Goal: Check status: Check status

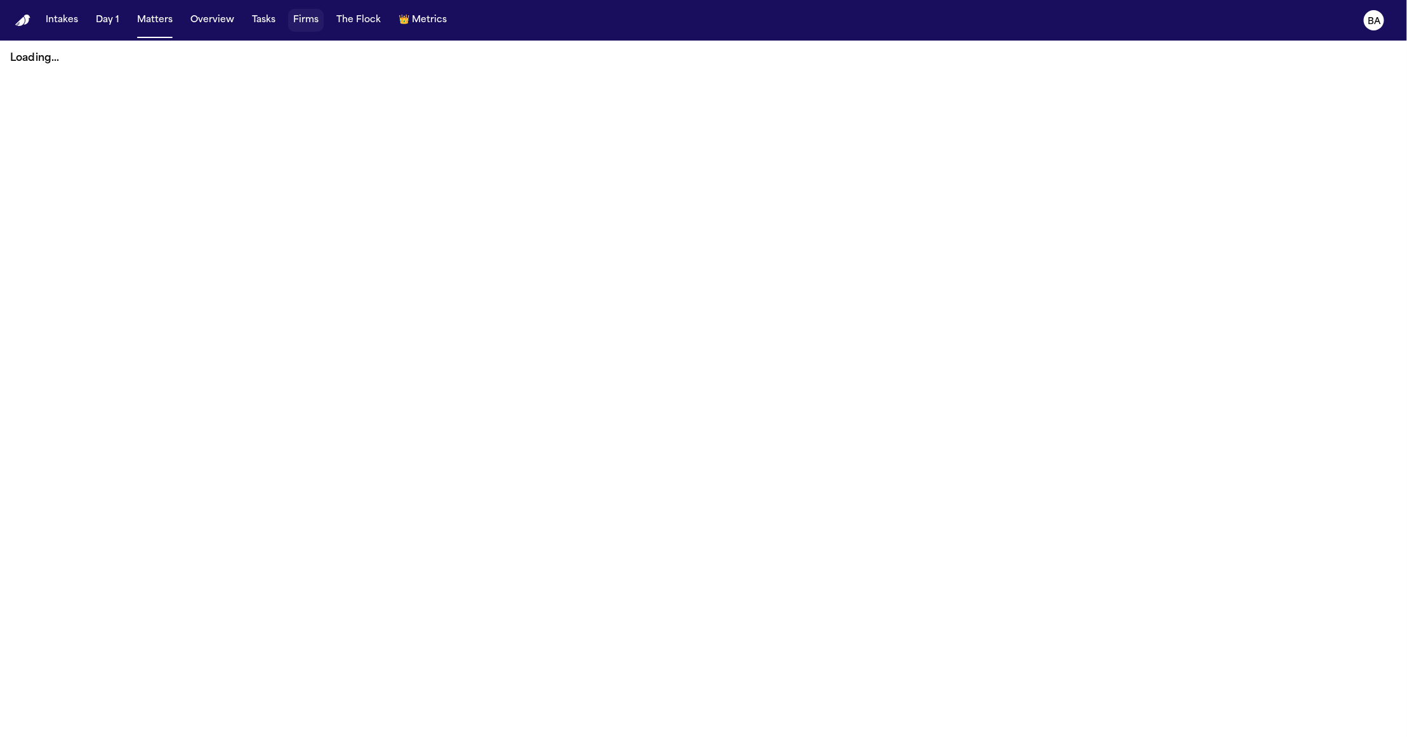
click at [296, 24] on button "Firms" at bounding box center [306, 20] width 36 height 23
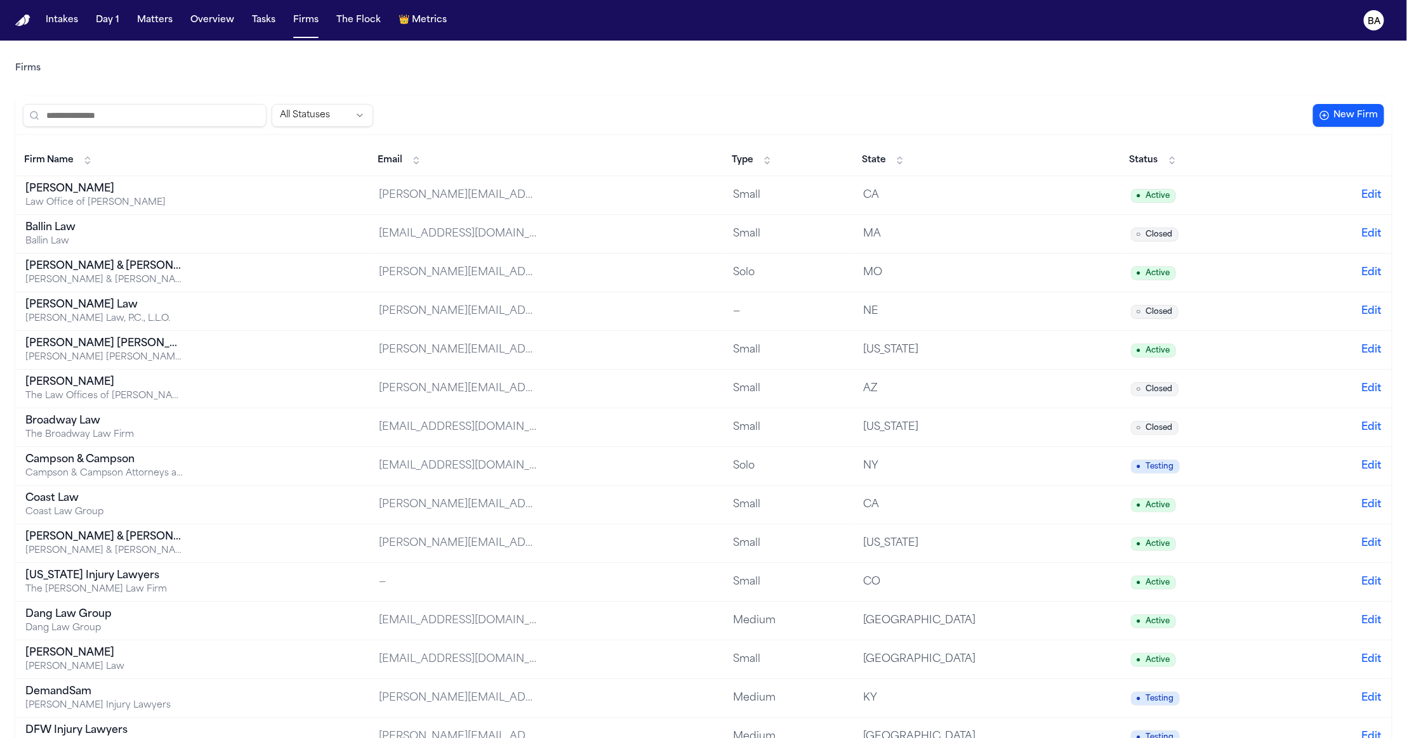
click at [180, 116] on input "search" at bounding box center [145, 115] width 244 height 23
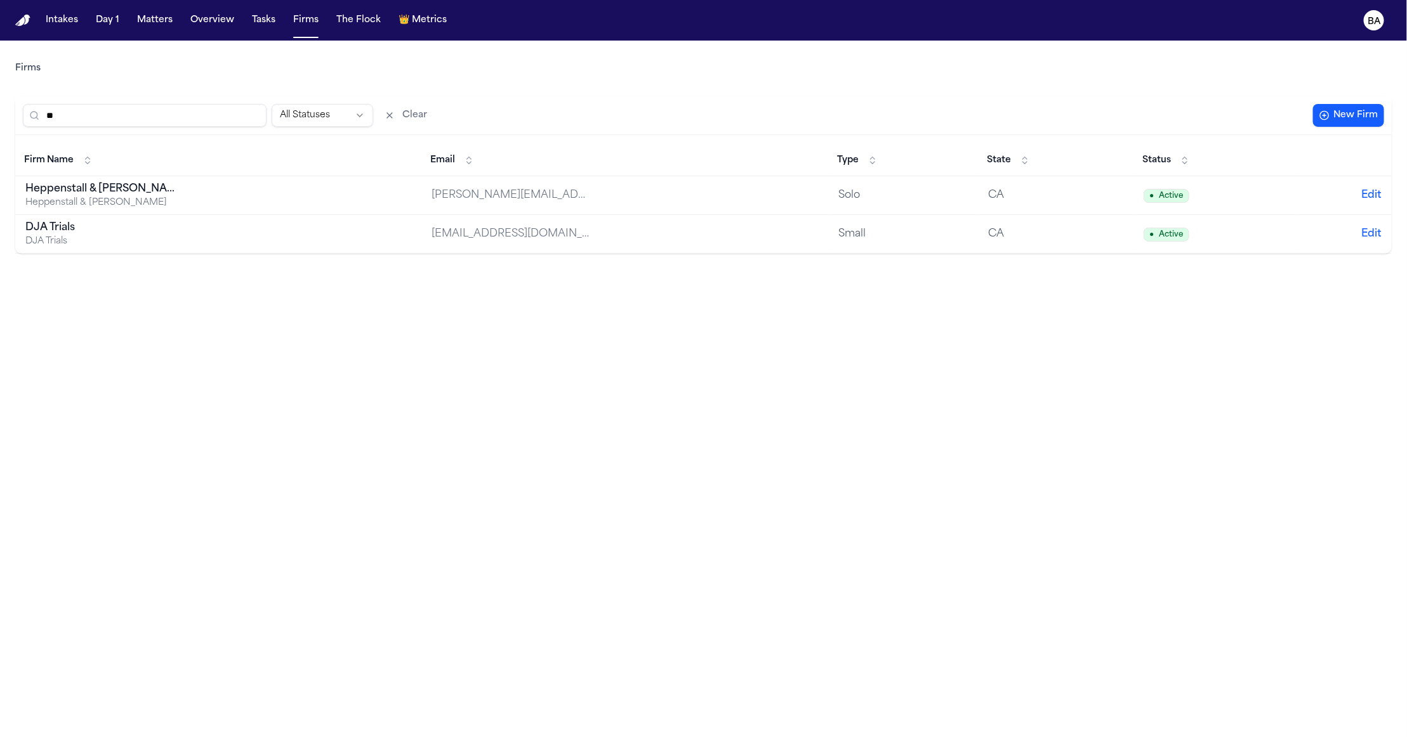
type input "***"
type input "*"
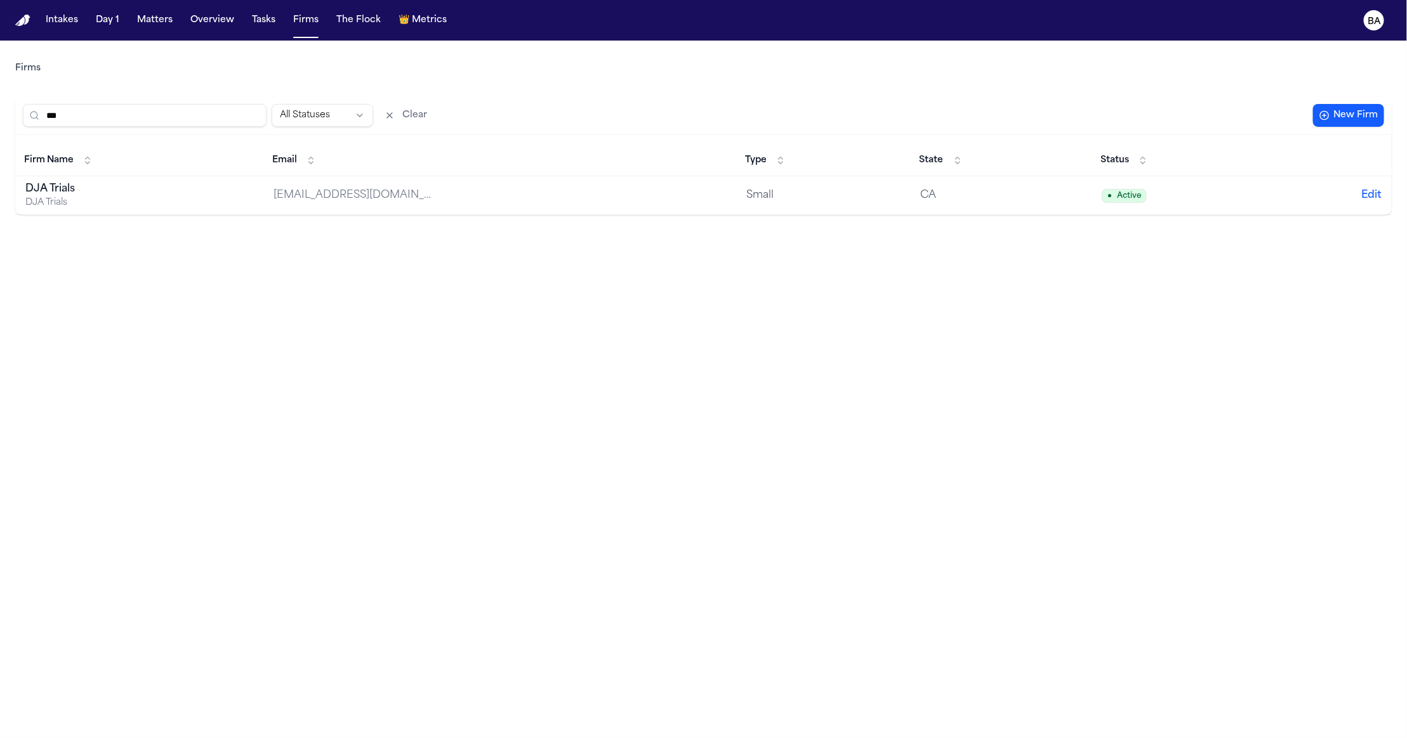
type input "***"
click at [75, 198] on div "DJA Trials" at bounding box center [104, 203] width 159 height 13
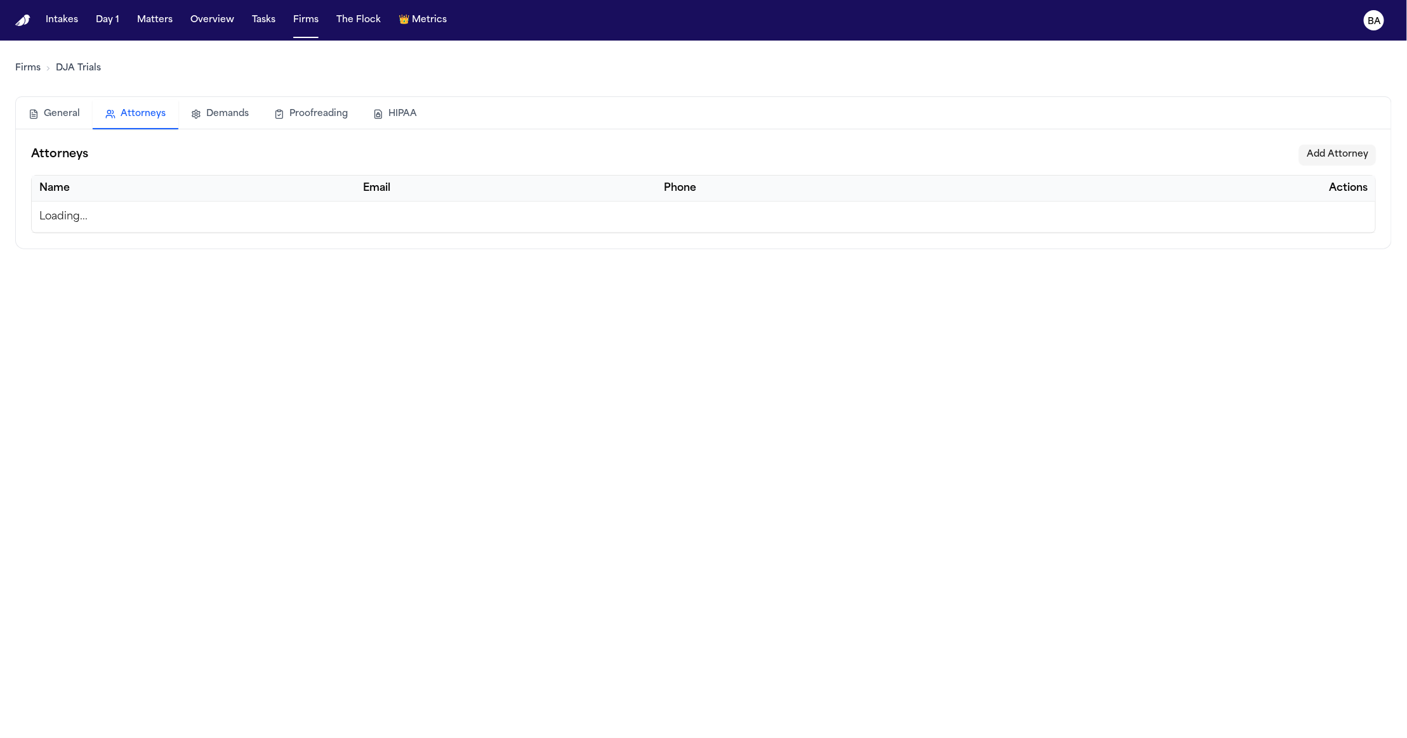
click at [142, 115] on button "Attorneys" at bounding box center [136, 114] width 86 height 29
click at [222, 121] on button "Demands" at bounding box center [219, 114] width 83 height 28
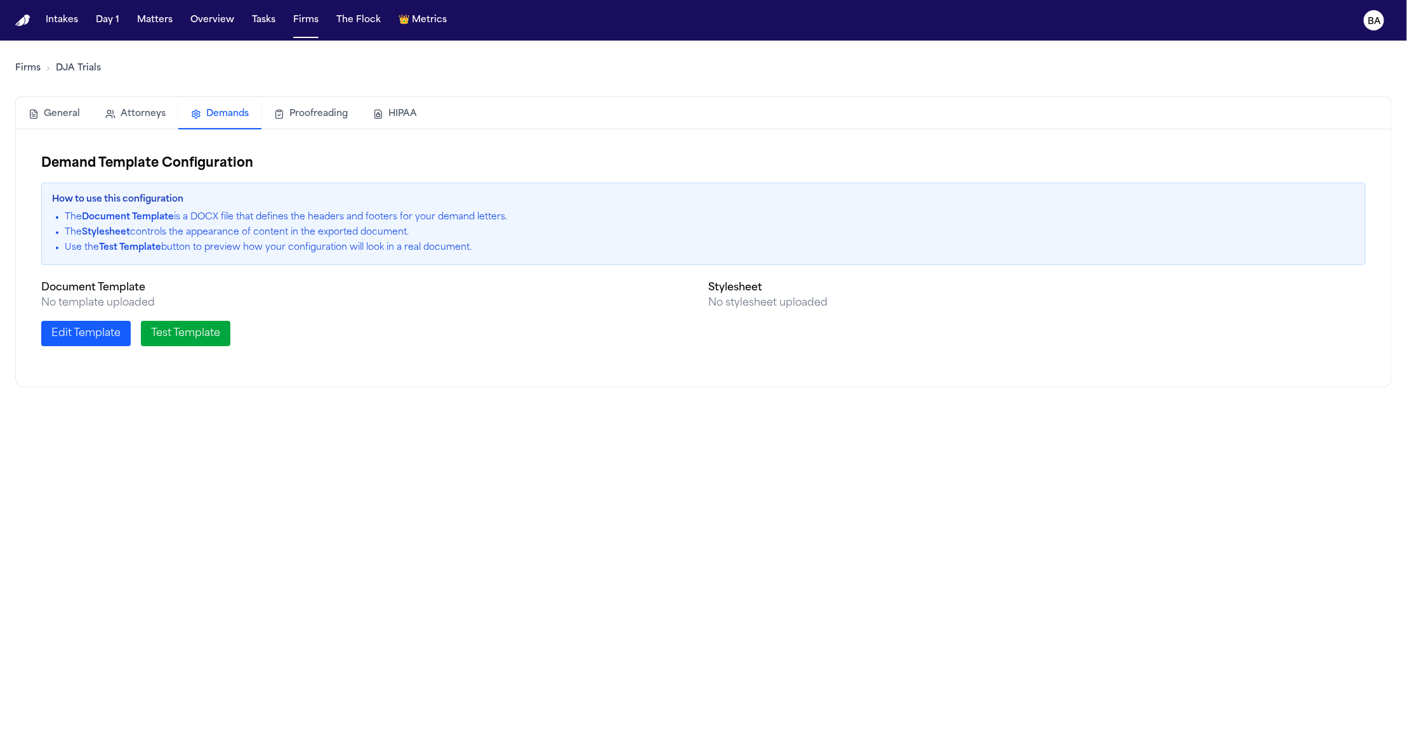
click at [292, 114] on button "Proofreading" at bounding box center [310, 114] width 99 height 28
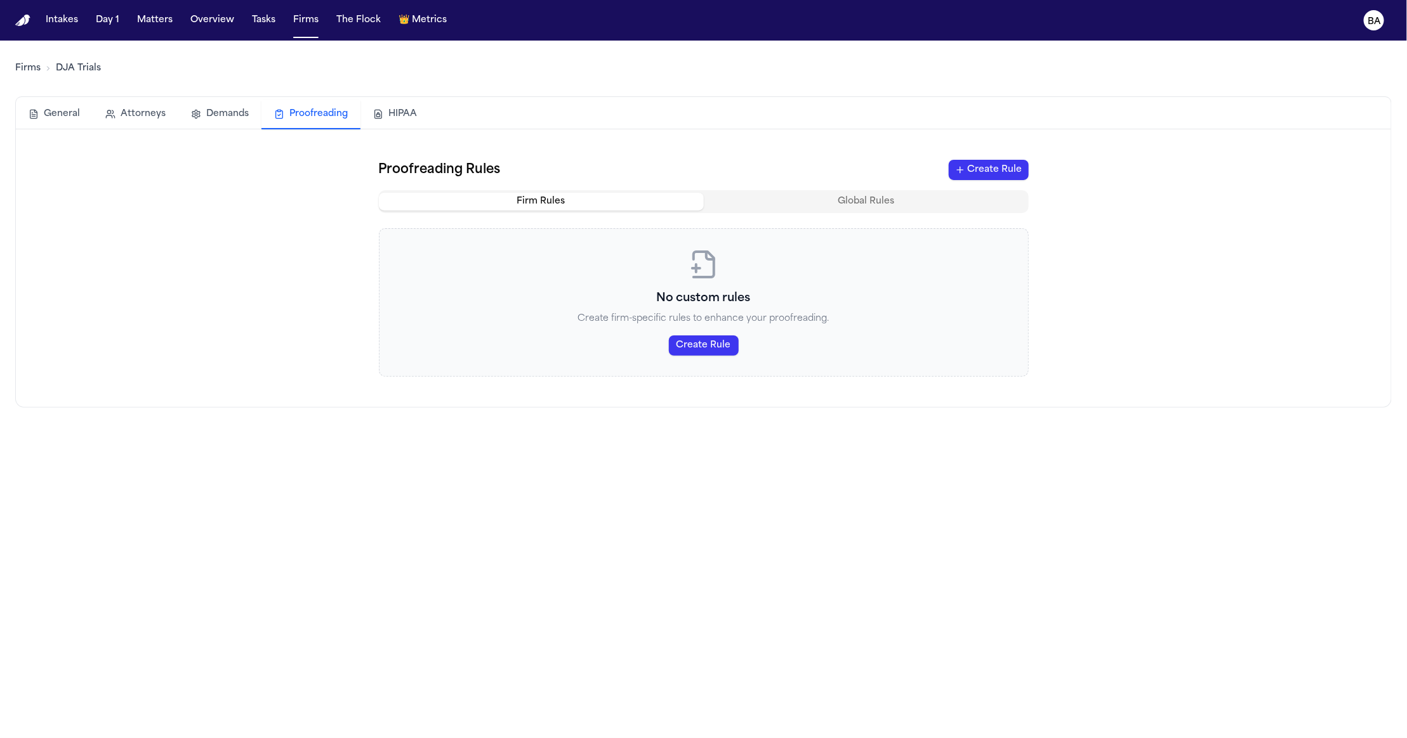
click at [390, 114] on button "HIPAA" at bounding box center [394, 114] width 69 height 28
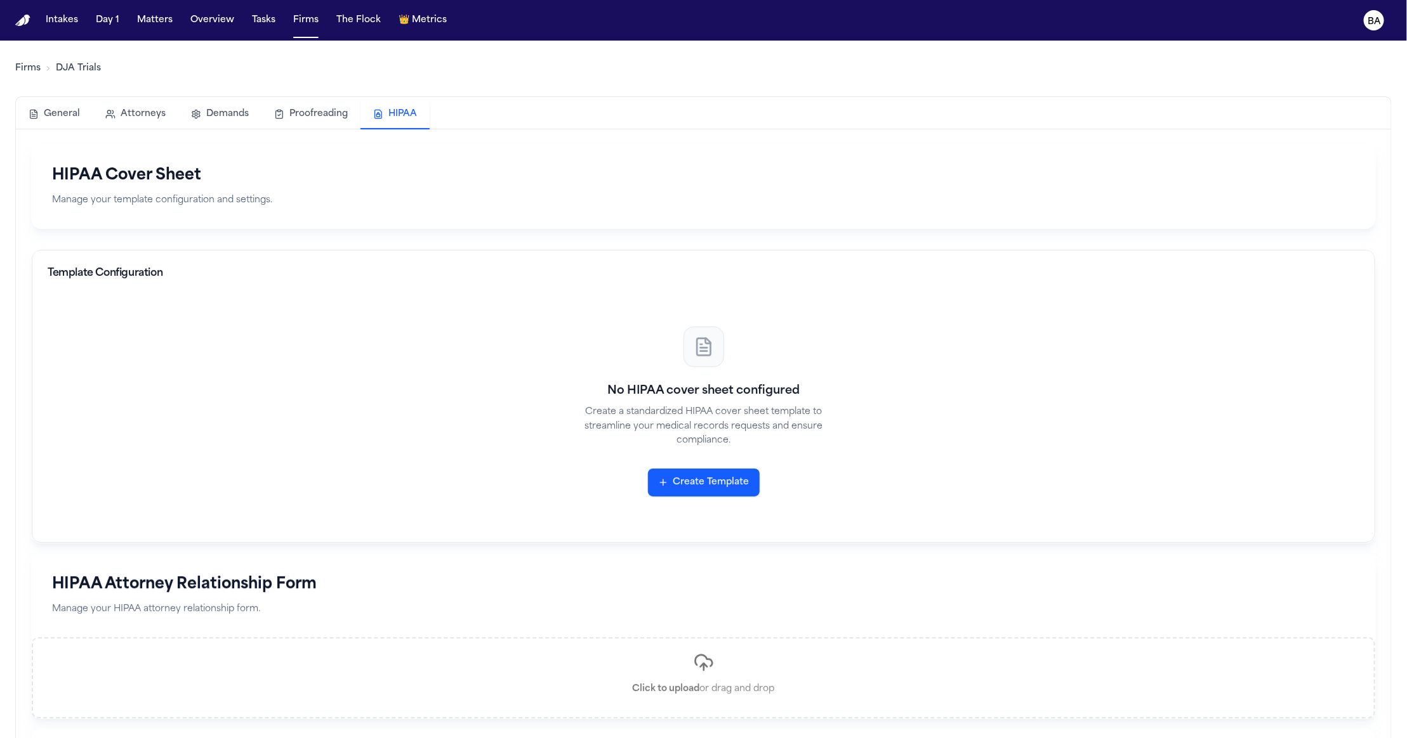
click at [60, 119] on button "General" at bounding box center [54, 114] width 77 height 28
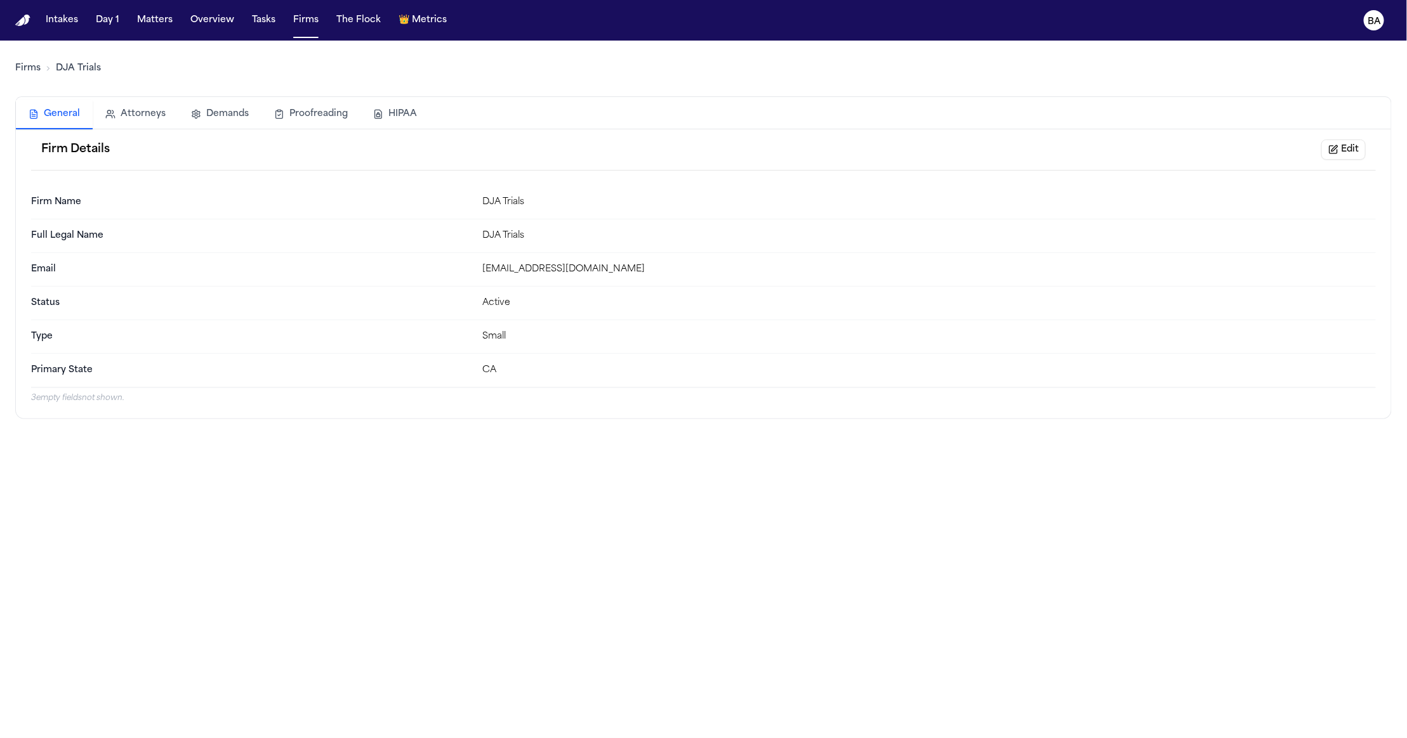
click at [1337, 154] on button "Edit" at bounding box center [1343, 150] width 44 height 20
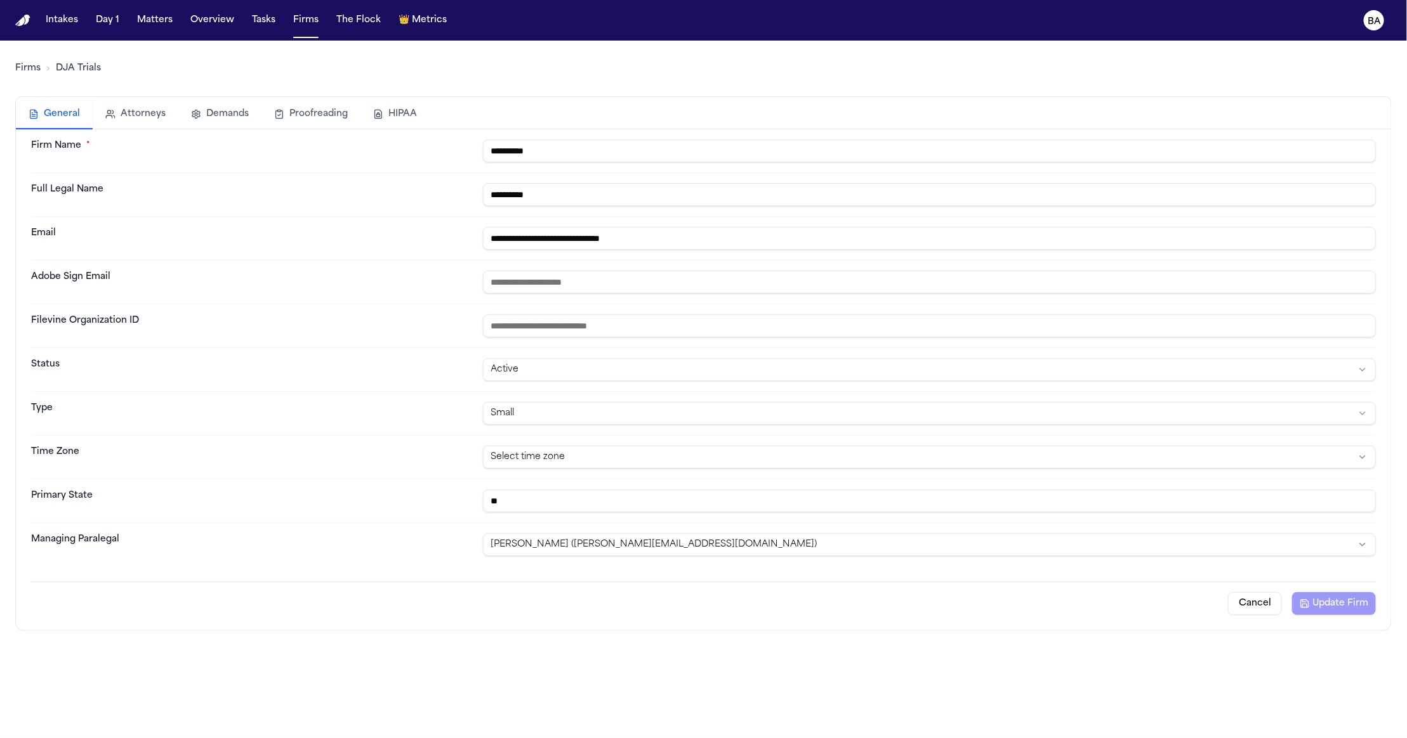
click at [1233, 603] on button "Cancel" at bounding box center [1255, 604] width 54 height 23
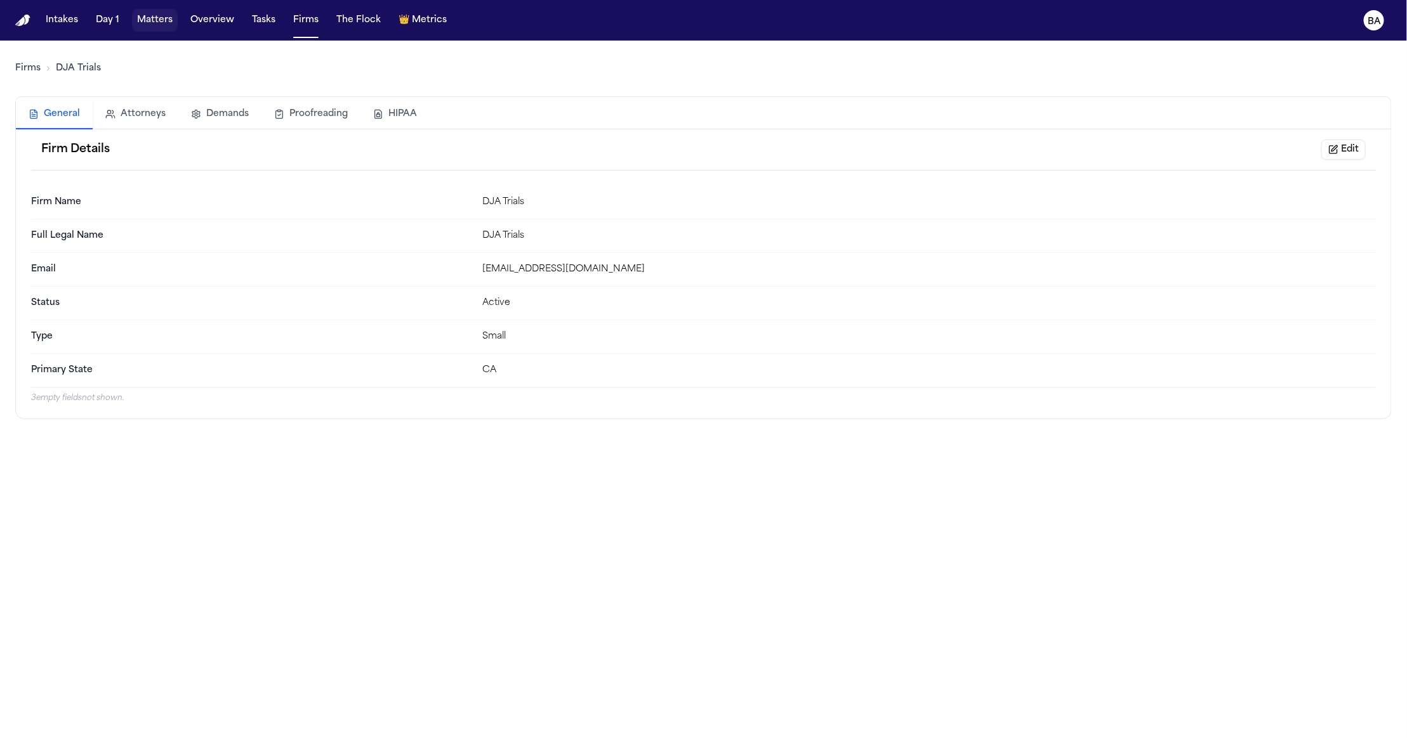
click at [169, 25] on button "Matters" at bounding box center [155, 20] width 46 height 23
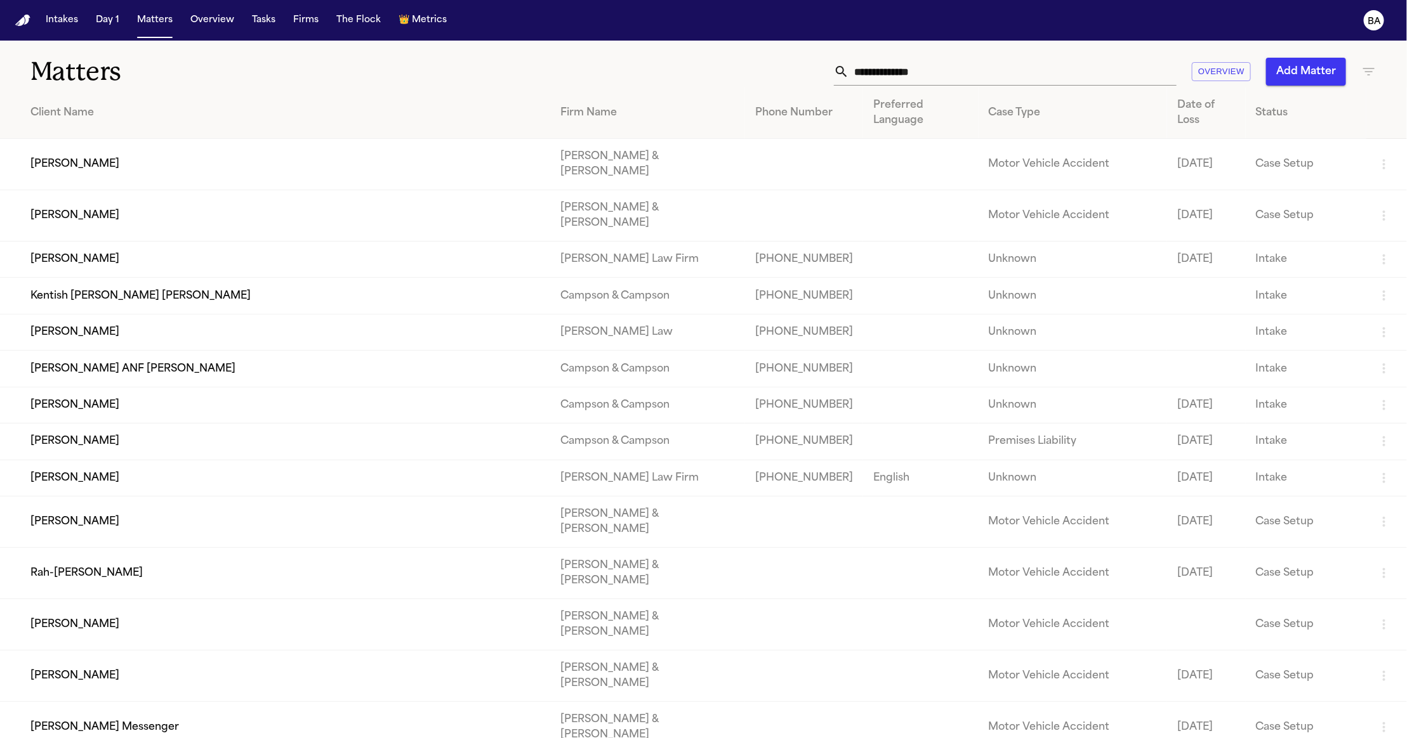
click at [923, 79] on input "text" at bounding box center [1012, 72] width 327 height 28
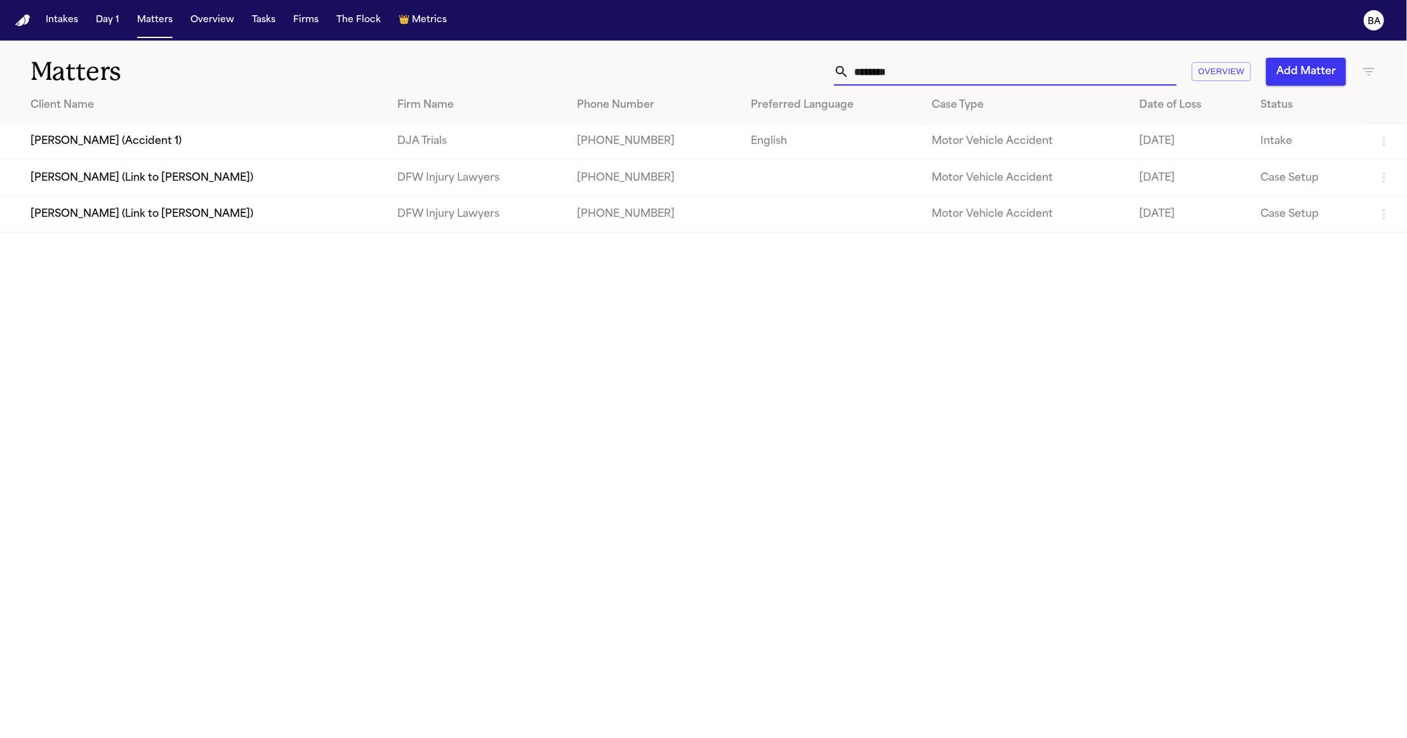
type input "********"
click at [116, 138] on td "[PERSON_NAME] (Accident 1)" at bounding box center [193, 142] width 387 height 36
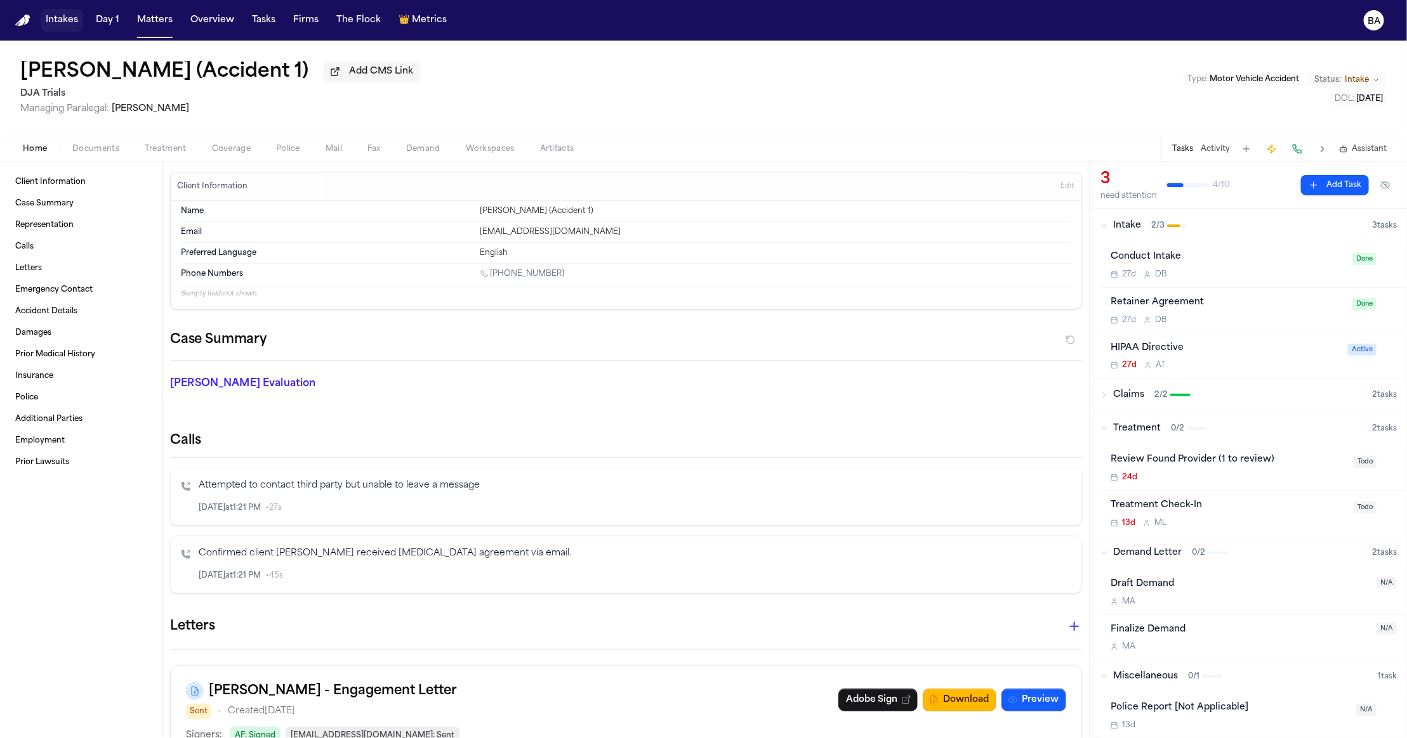
click at [65, 24] on button "Intakes" at bounding box center [62, 20] width 43 height 23
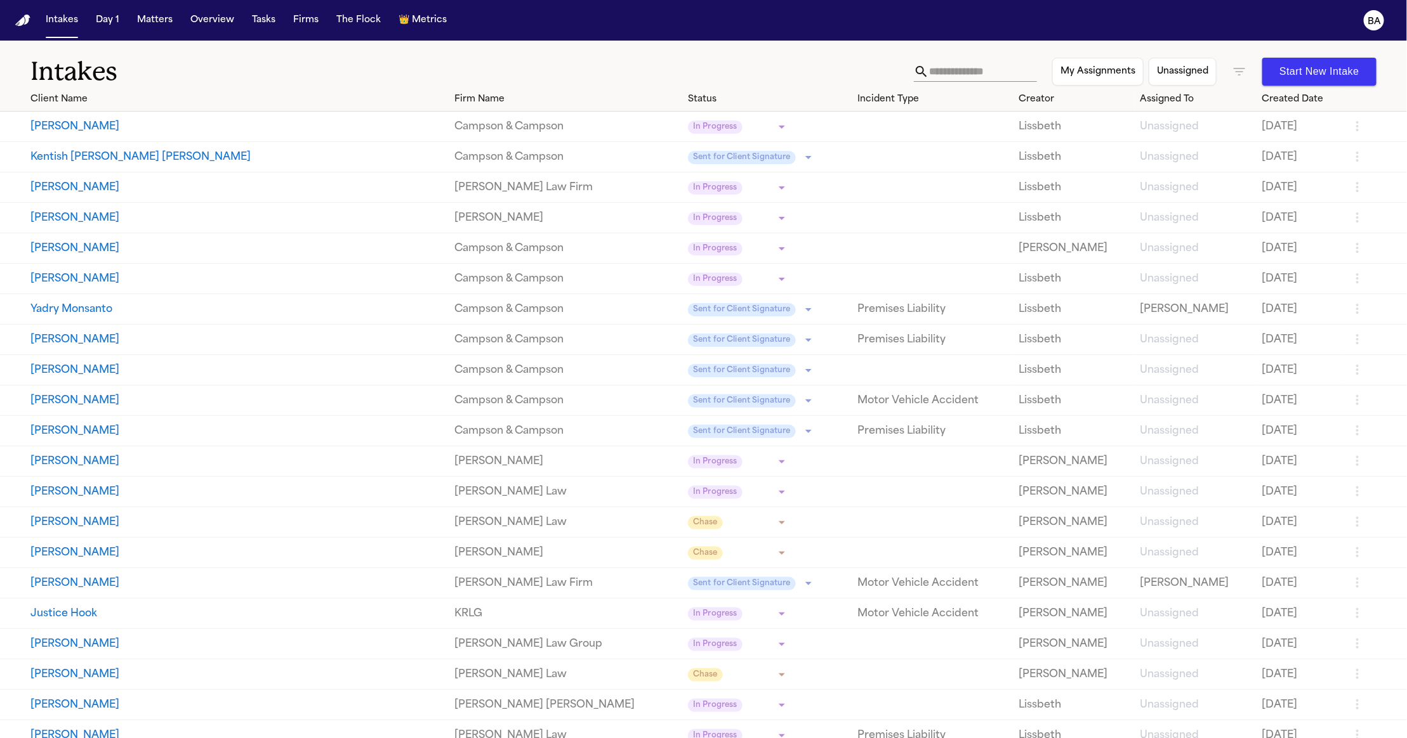
click at [942, 63] on input "text" at bounding box center [983, 72] width 108 height 20
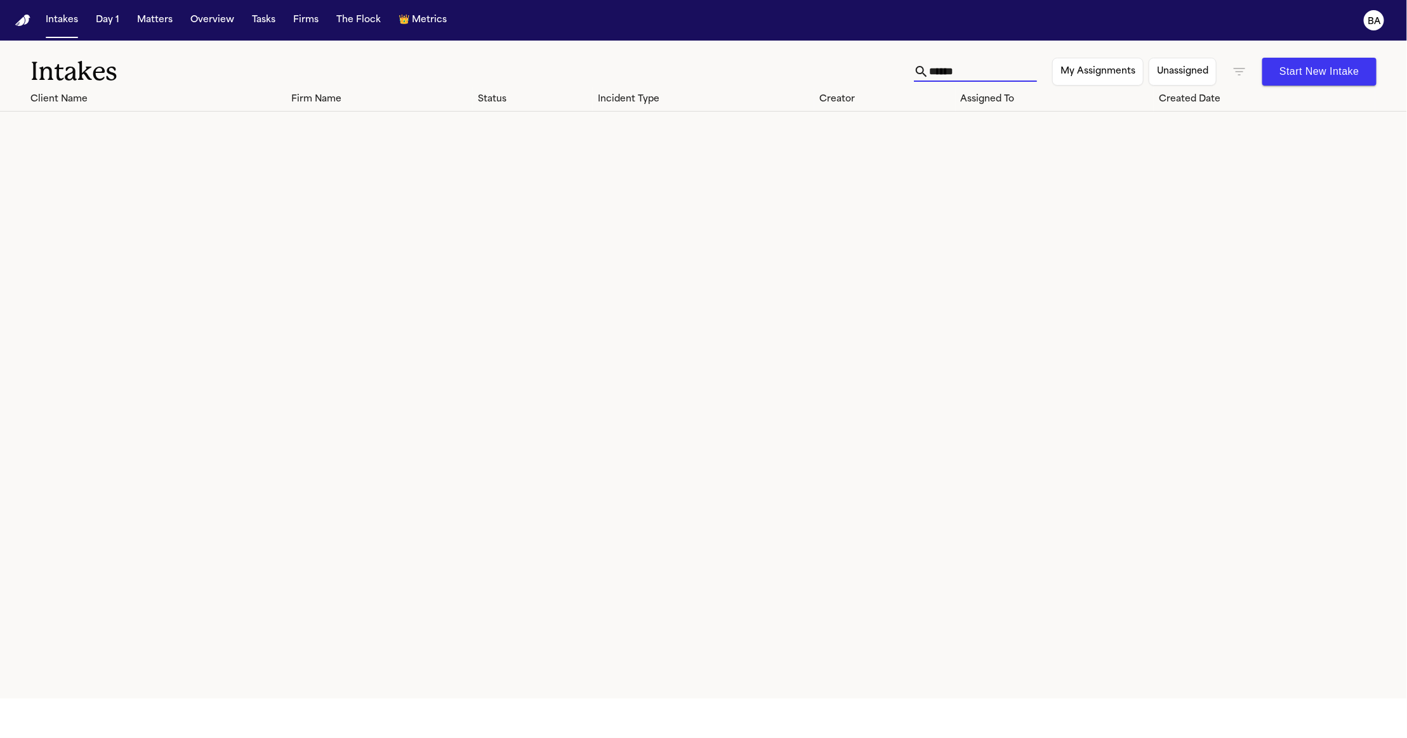
type input "******"
click at [1233, 68] on icon "button" at bounding box center [1238, 71] width 15 height 15
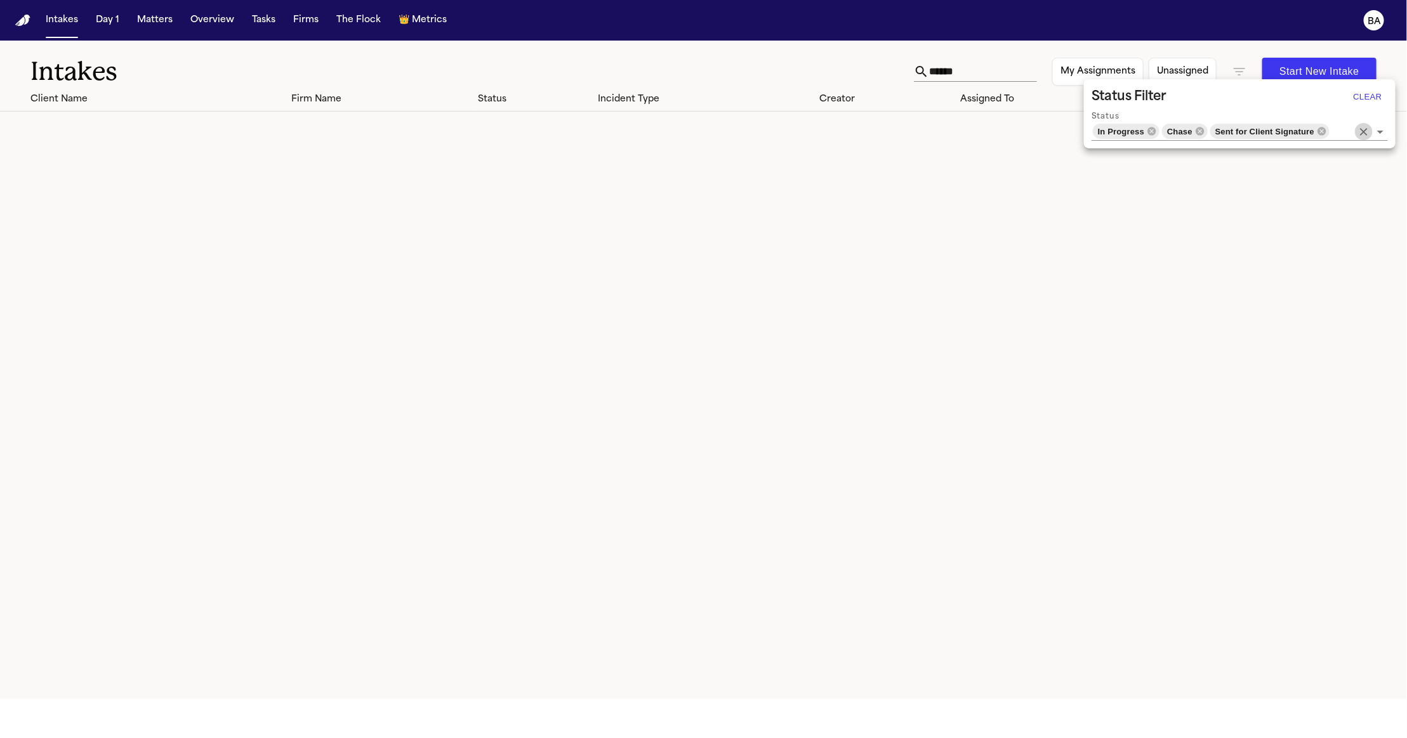
click at [1367, 128] on icon "Clear" at bounding box center [1363, 132] width 13 height 13
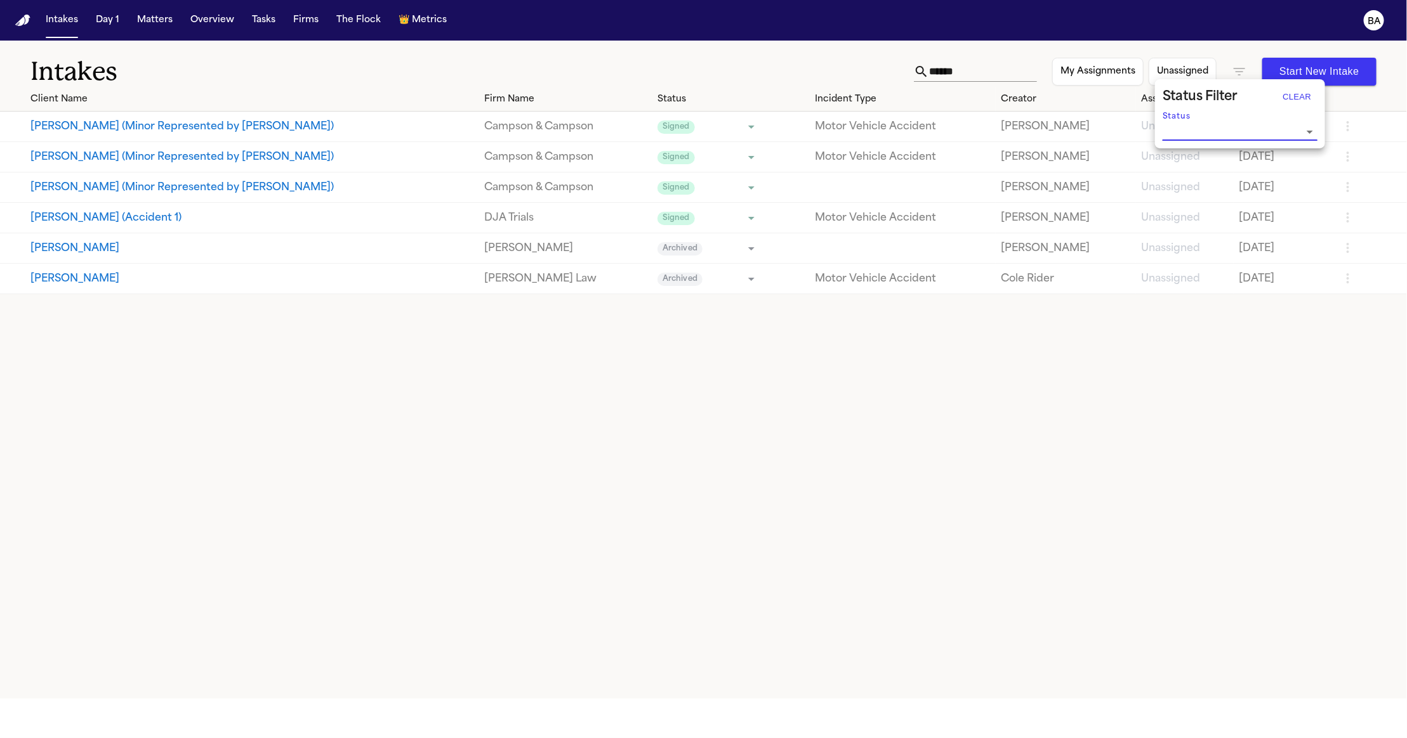
click at [233, 322] on div at bounding box center [703, 369] width 1407 height 738
click at [96, 215] on button "[PERSON_NAME] (Accident 1)" at bounding box center [251, 218] width 443 height 15
select select "******"
select select "**********"
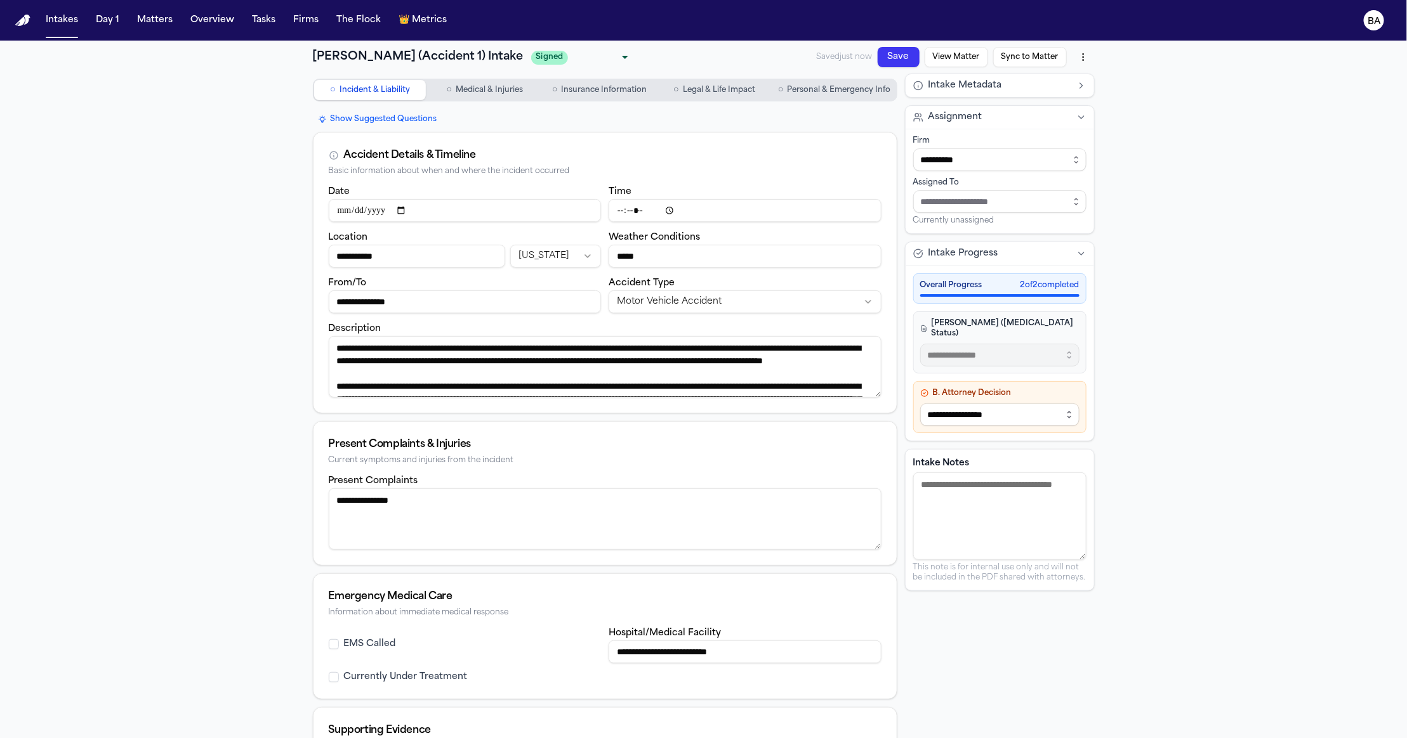
click at [819, 98] on button "○ Personal & Emergency Info" at bounding box center [834, 90] width 122 height 20
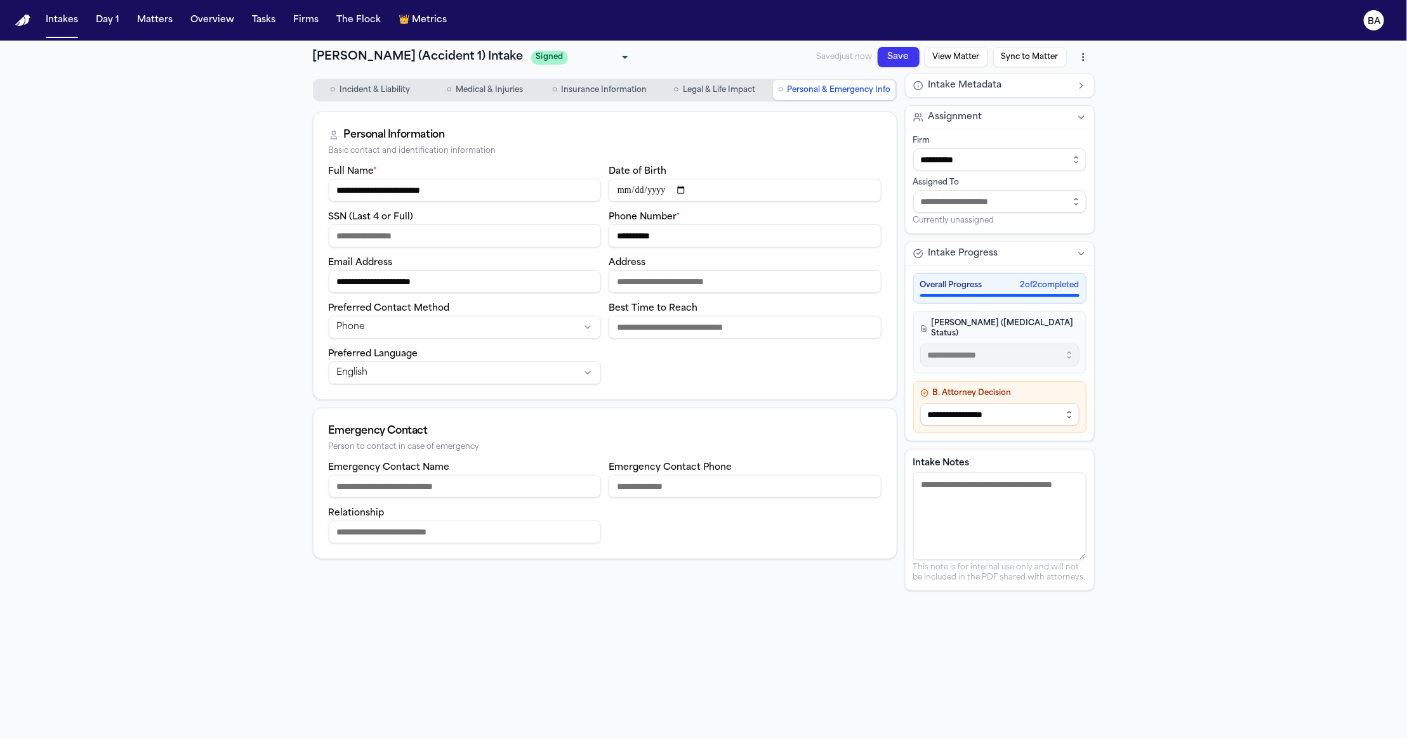
click at [1081, 56] on html "**********" at bounding box center [703, 369] width 1407 height 738
click at [965, 49] on html "**********" at bounding box center [703, 369] width 1407 height 738
click at [960, 55] on button "View Matter" at bounding box center [955, 57] width 63 height 20
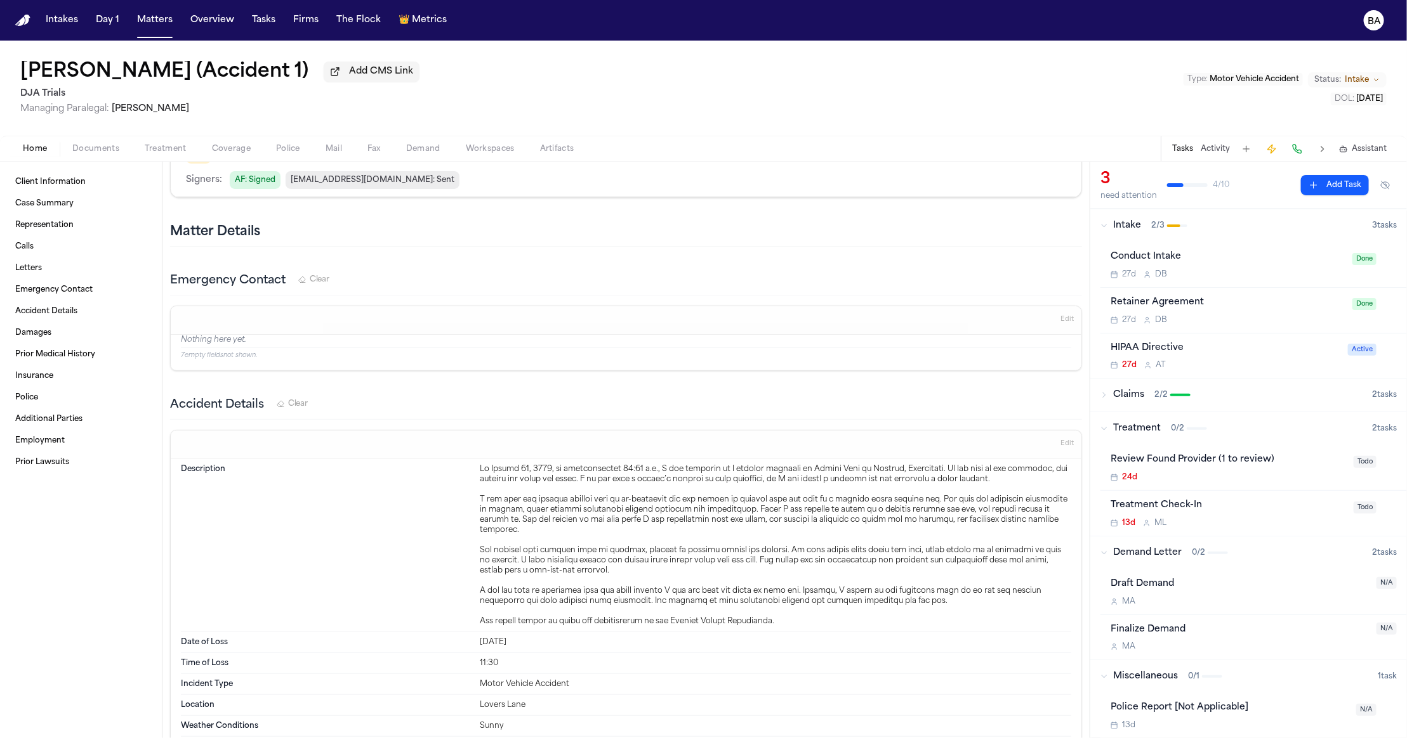
scroll to position [229, 0]
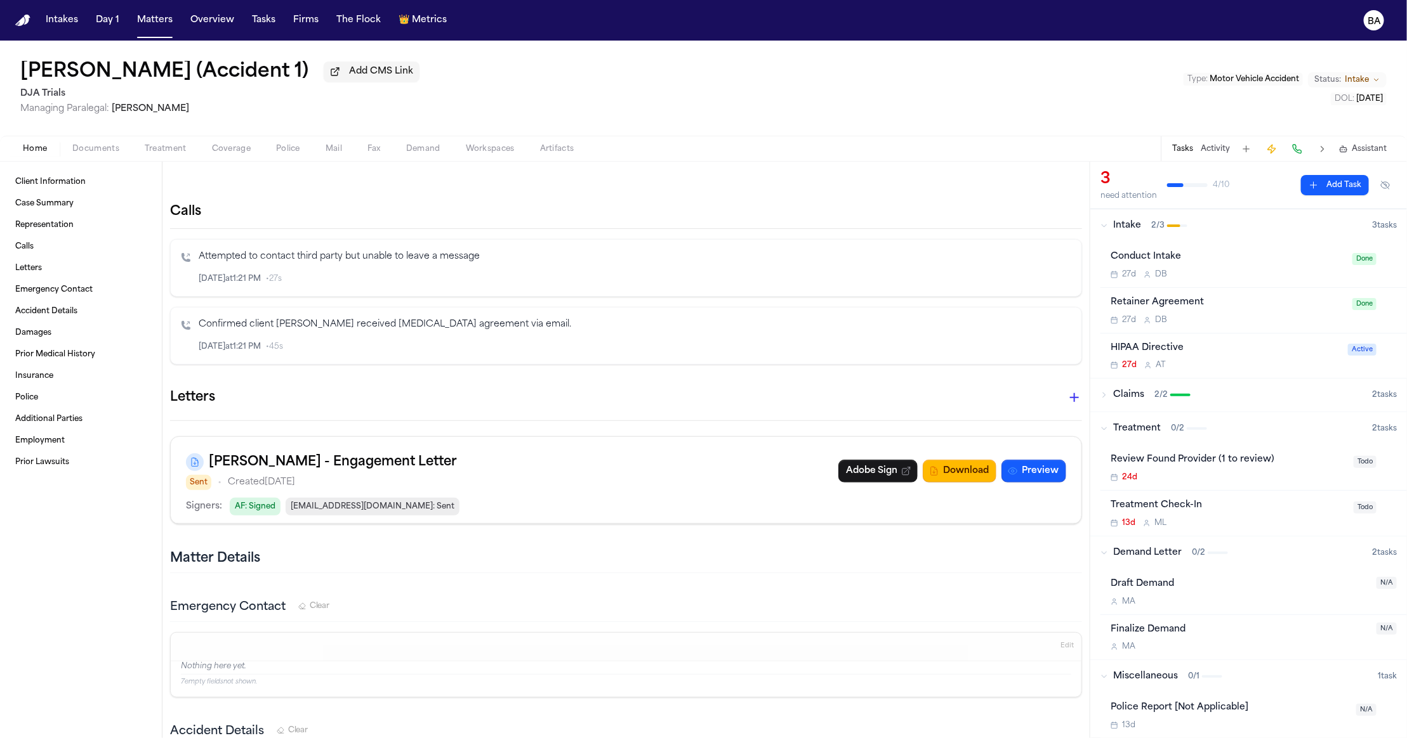
click at [332, 503] on span "[EMAIL_ADDRESS][DOMAIN_NAME] : Sent" at bounding box center [372, 507] width 174 height 18
click at [332, 502] on span "[EMAIL_ADDRESS][DOMAIN_NAME] : Sent" at bounding box center [372, 507] width 174 height 18
click at [333, 501] on span "[EMAIL_ADDRESS][DOMAIN_NAME] : Sent" at bounding box center [372, 507] width 174 height 18
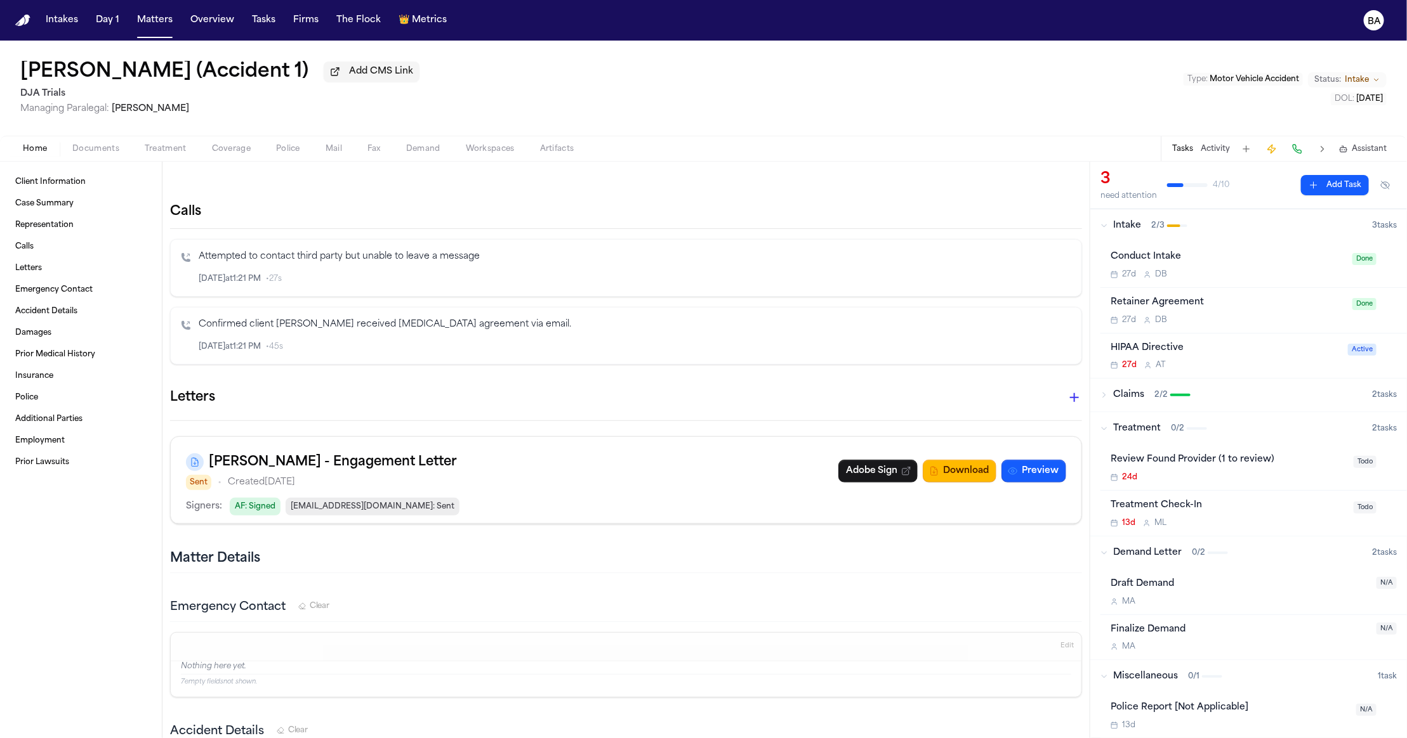
click at [312, 509] on span "[EMAIL_ADDRESS][DOMAIN_NAME] : Sent" at bounding box center [372, 507] width 174 height 18
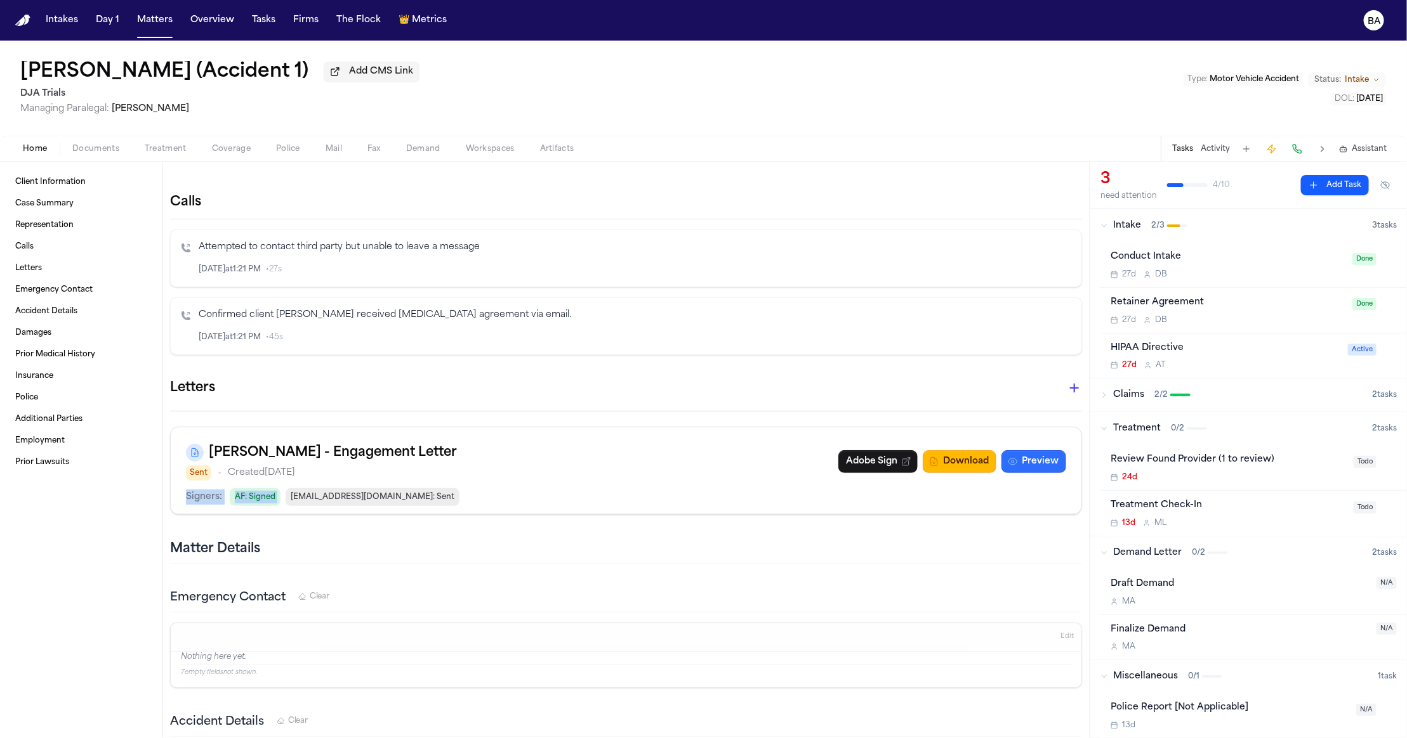
click at [1021, 463] on button "Preview" at bounding box center [1033, 461] width 65 height 23
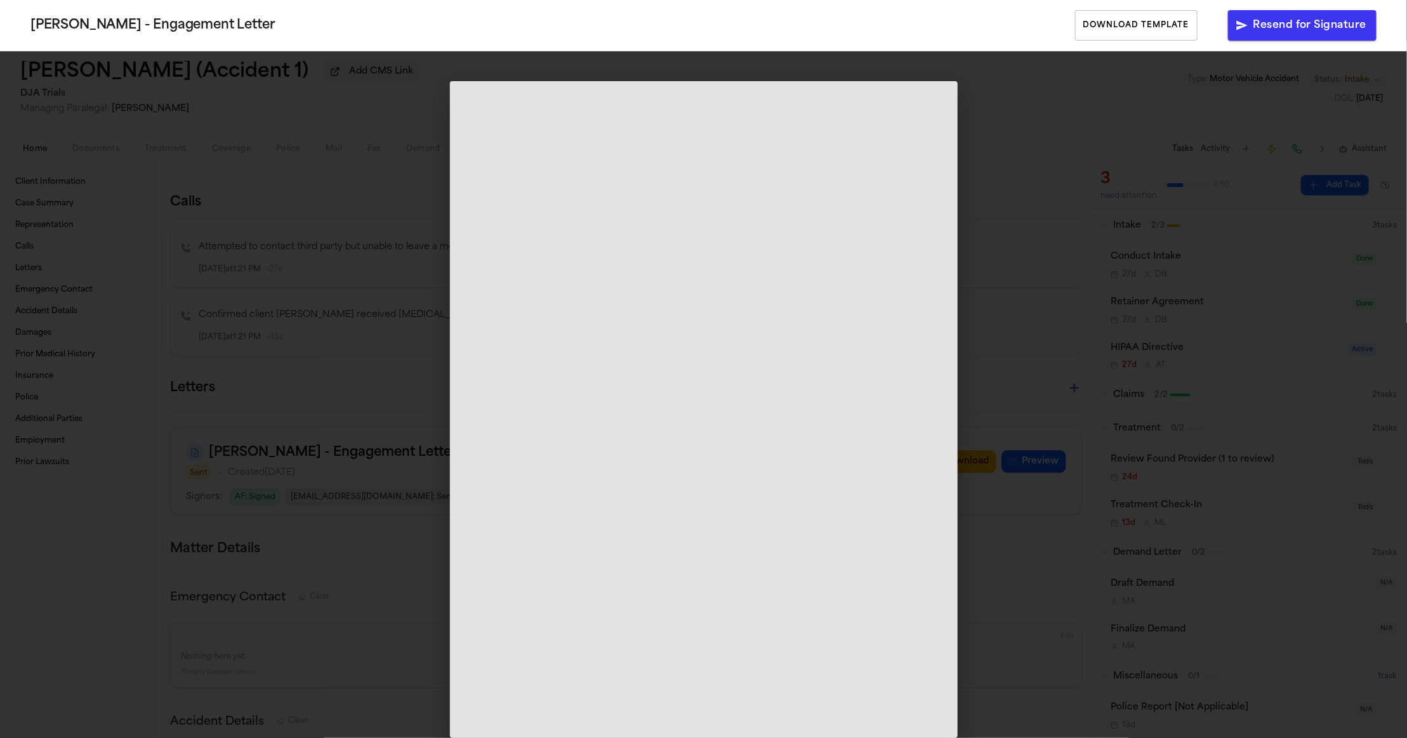
click at [349, 410] on div "[PERSON_NAME] - Engagement Letter Download Template Resend for Signature" at bounding box center [703, 369] width 1407 height 738
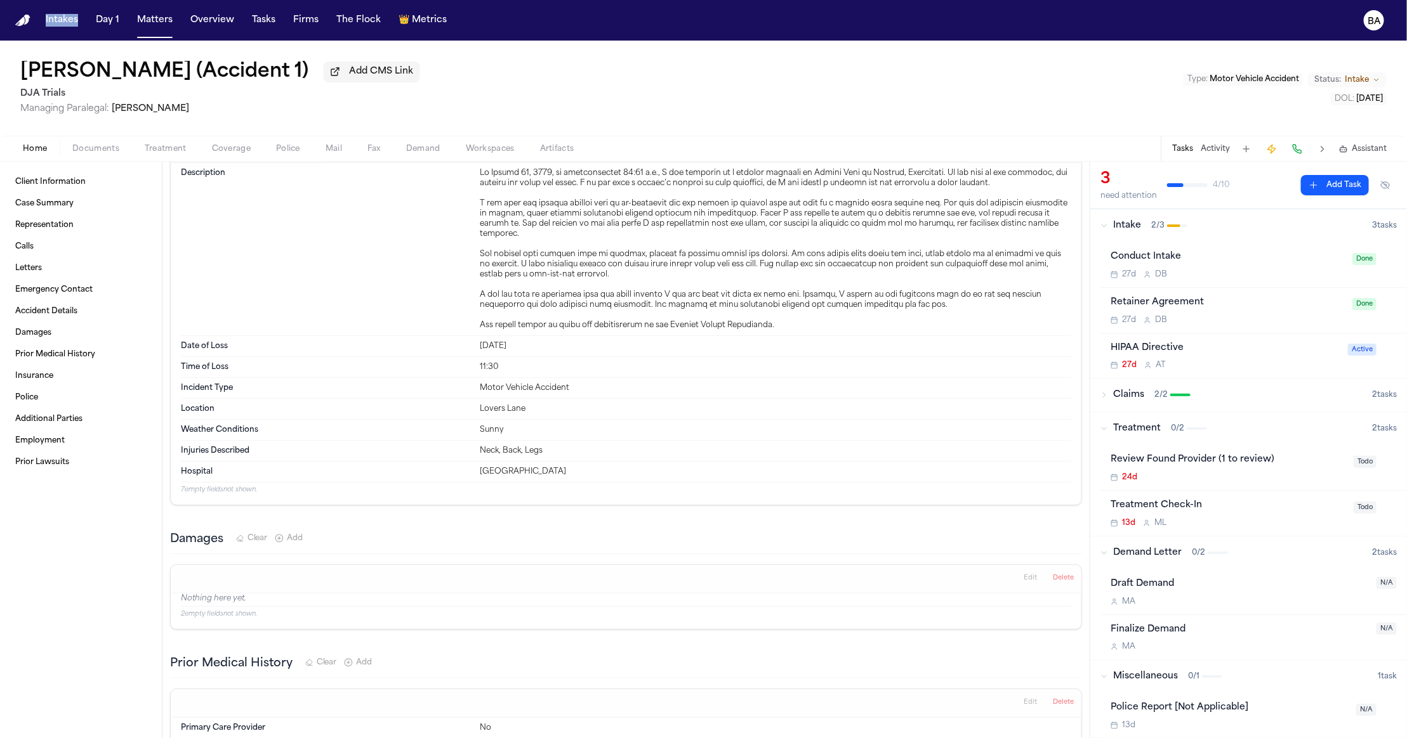
scroll to position [843, 0]
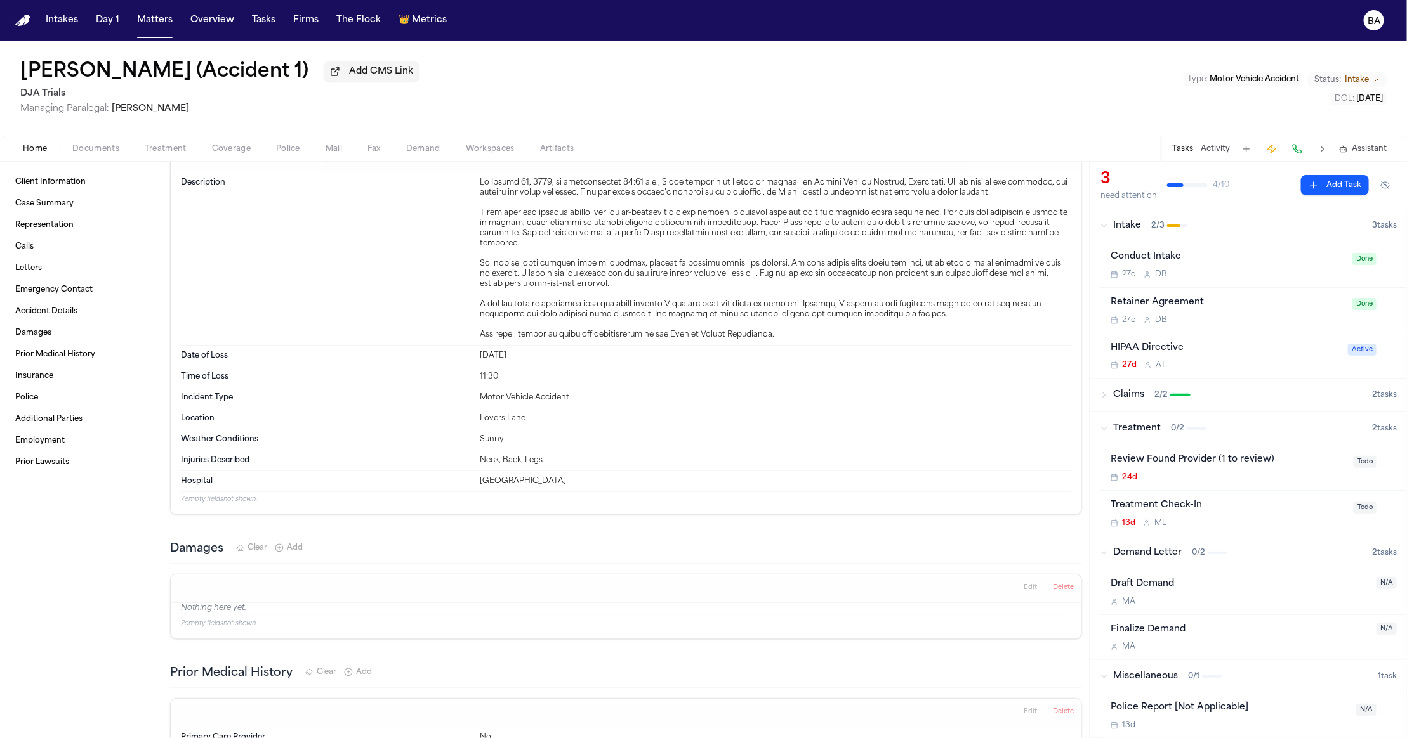
click at [490, 351] on div "[DATE]" at bounding box center [775, 356] width 591 height 10
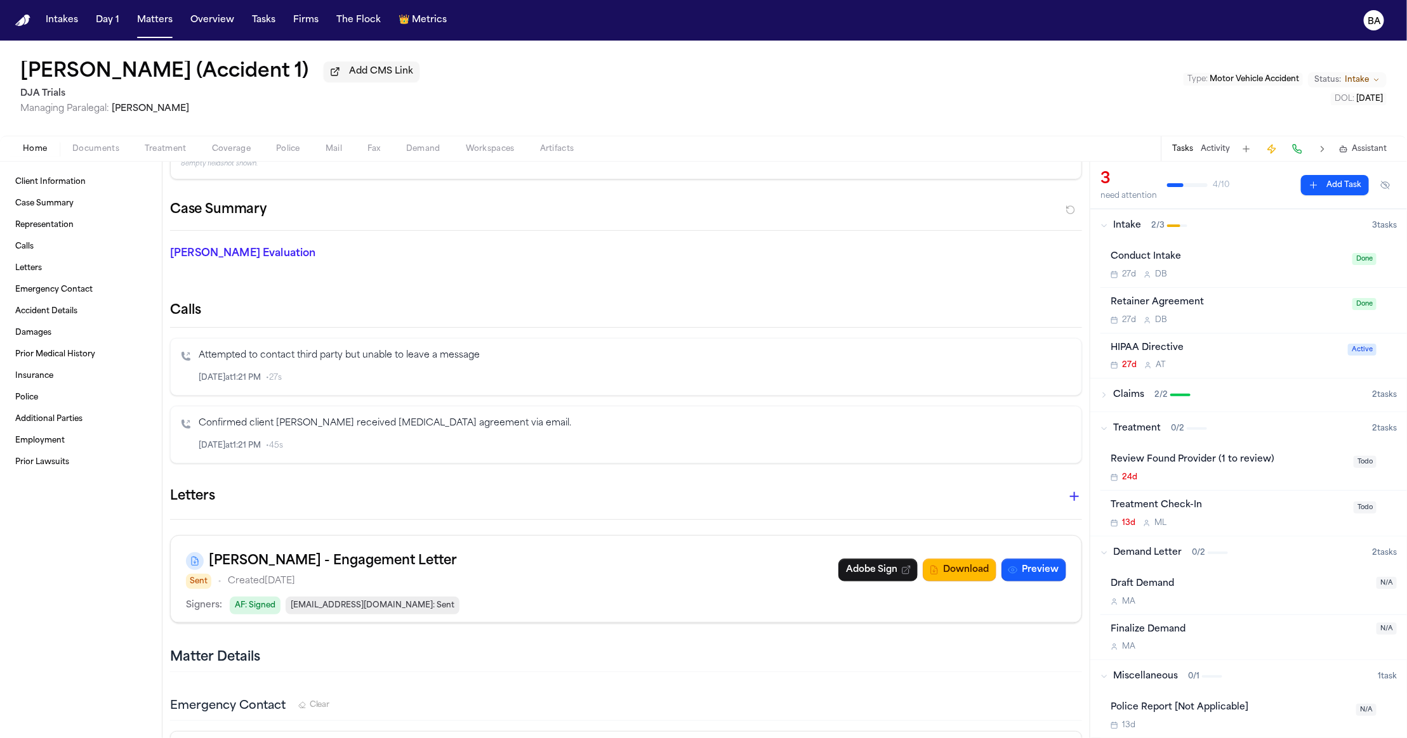
scroll to position [102, 0]
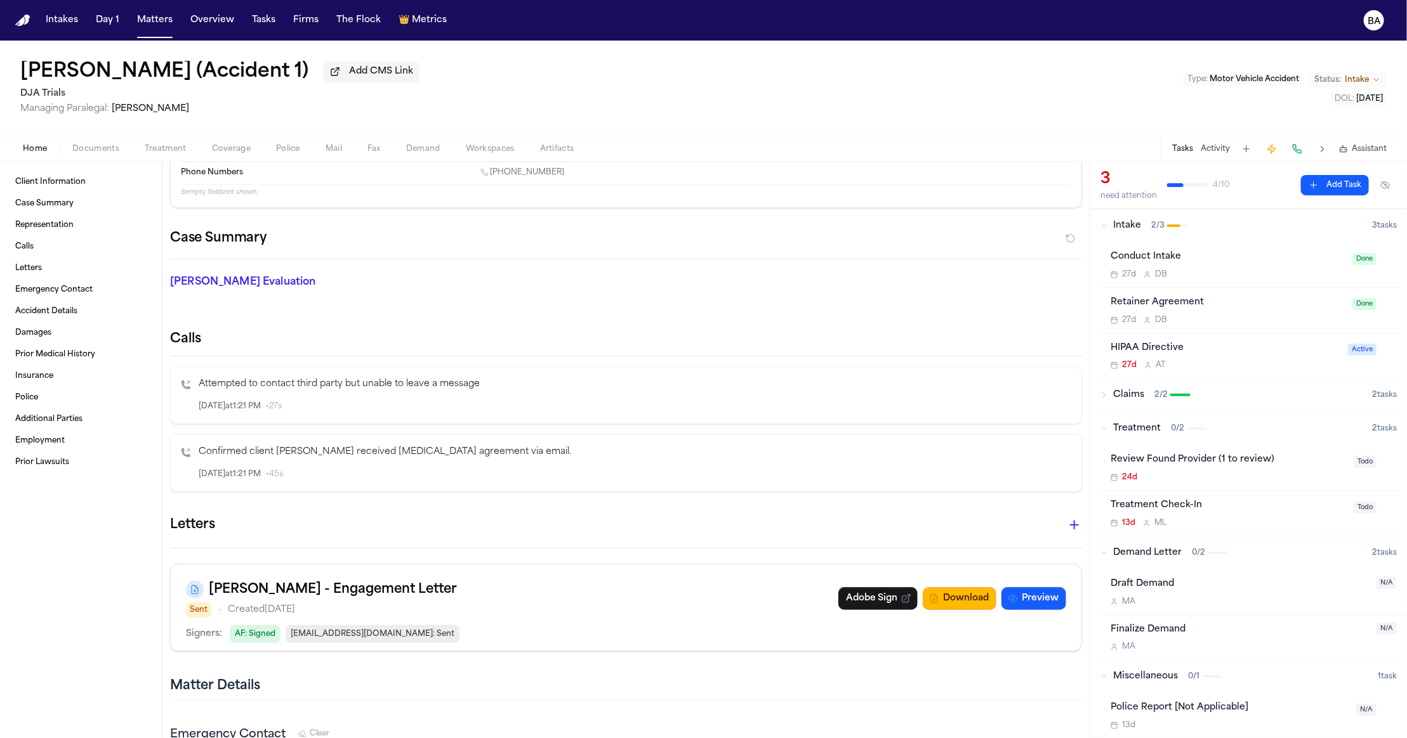
click at [312, 633] on span "[EMAIL_ADDRESS][DOMAIN_NAME] : Sent" at bounding box center [372, 635] width 174 height 18
click at [310, 633] on span "[EMAIL_ADDRESS][DOMAIN_NAME] : Sent" at bounding box center [372, 635] width 174 height 18
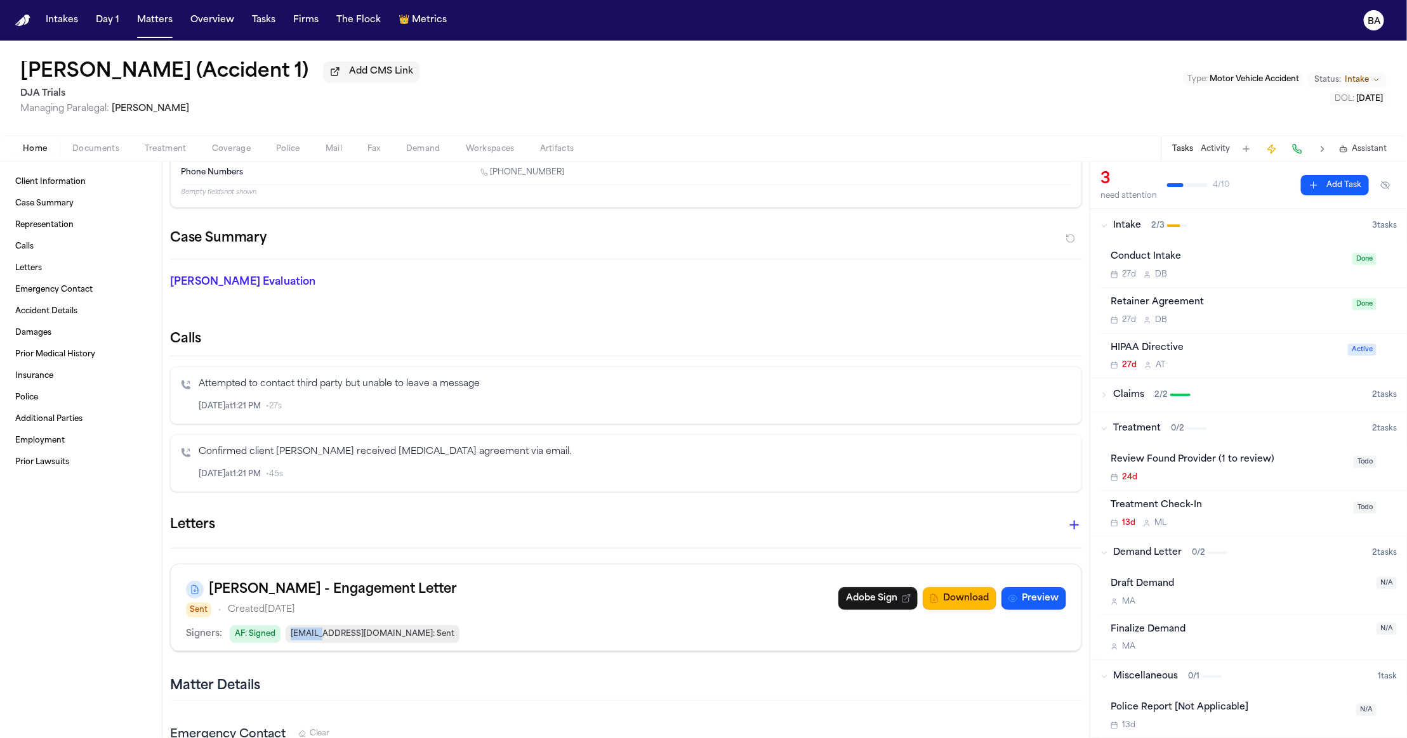
click at [310, 633] on span "[EMAIL_ADDRESS][DOMAIN_NAME] : Sent" at bounding box center [372, 635] width 174 height 18
click at [328, 596] on h3 "[PERSON_NAME] - Engagement Letter" at bounding box center [333, 590] width 248 height 20
click at [295, 603] on p "Created [DATE]" at bounding box center [261, 610] width 67 height 15
